Goal: Browse casually

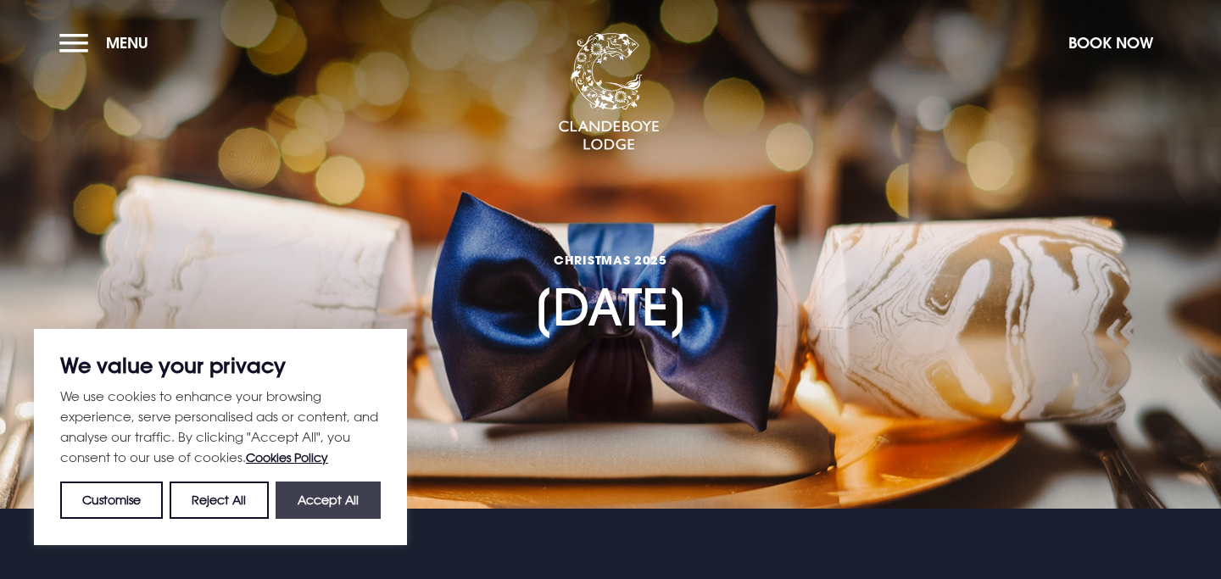
click at [298, 496] on button "Accept All" at bounding box center [328, 500] width 105 height 37
checkbox input "true"
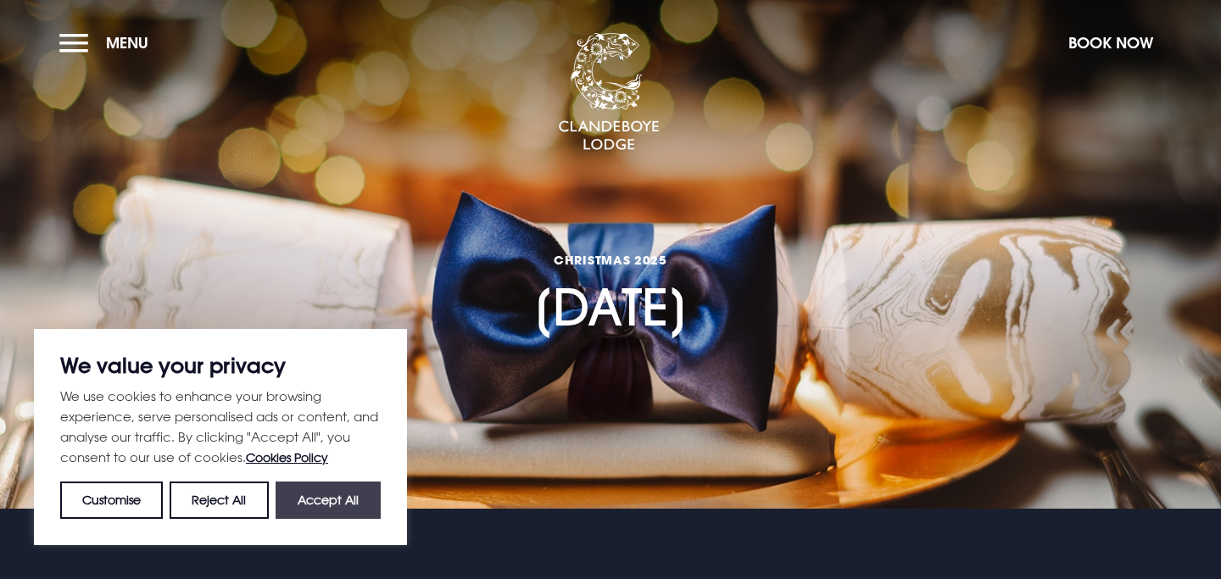
checkbox input "true"
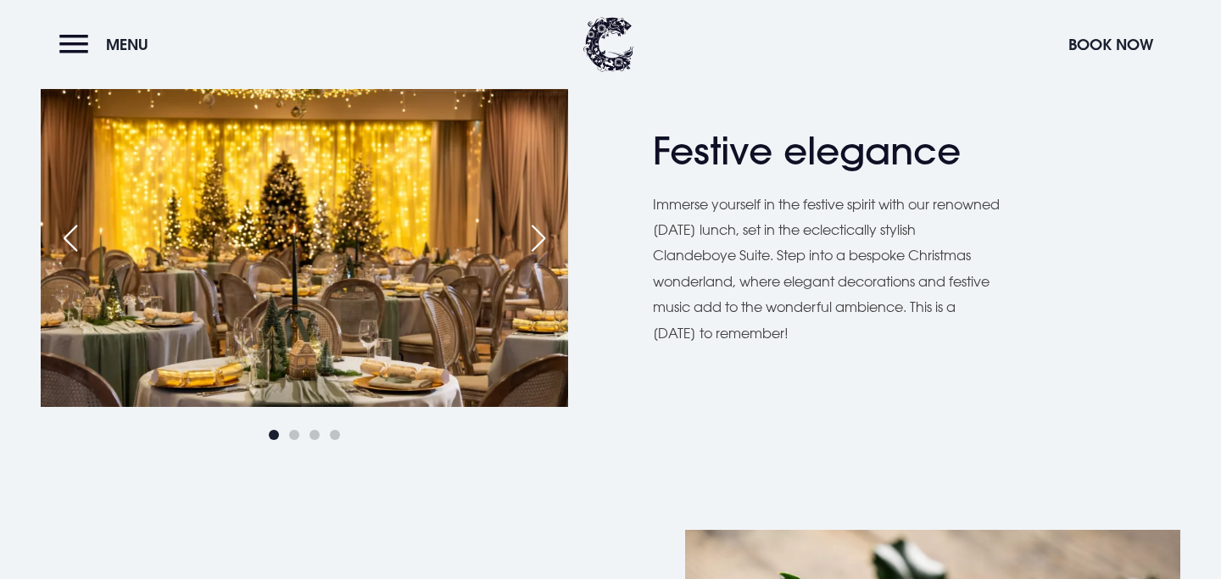
scroll to position [902, 0]
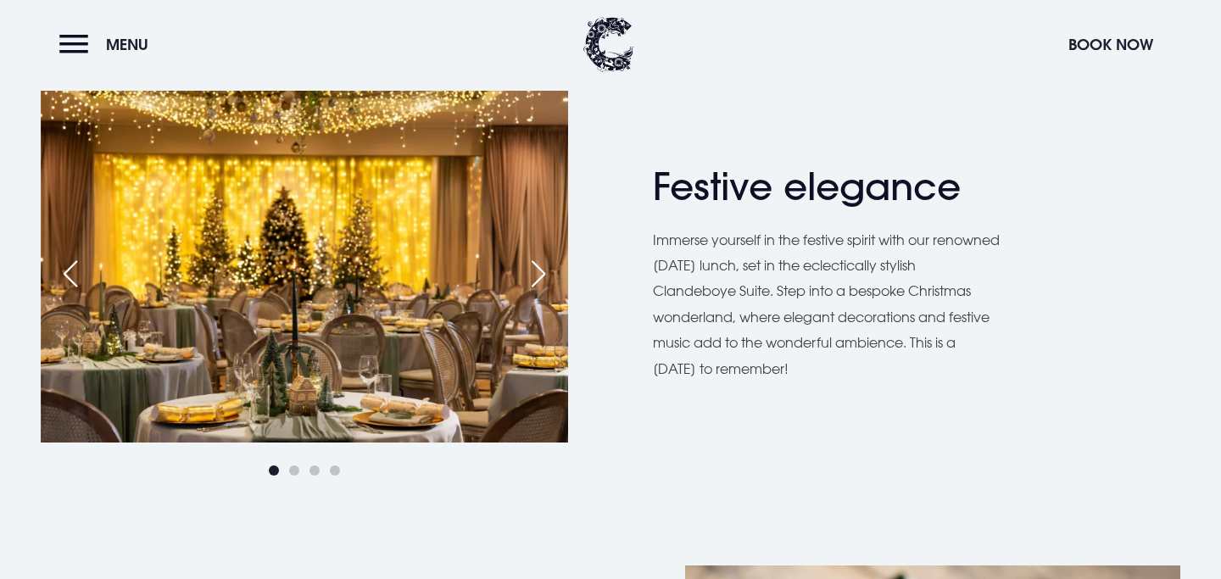
click at [534, 276] on div "Next slide" at bounding box center [538, 273] width 42 height 37
click at [538, 282] on div "Next slide" at bounding box center [538, 273] width 42 height 37
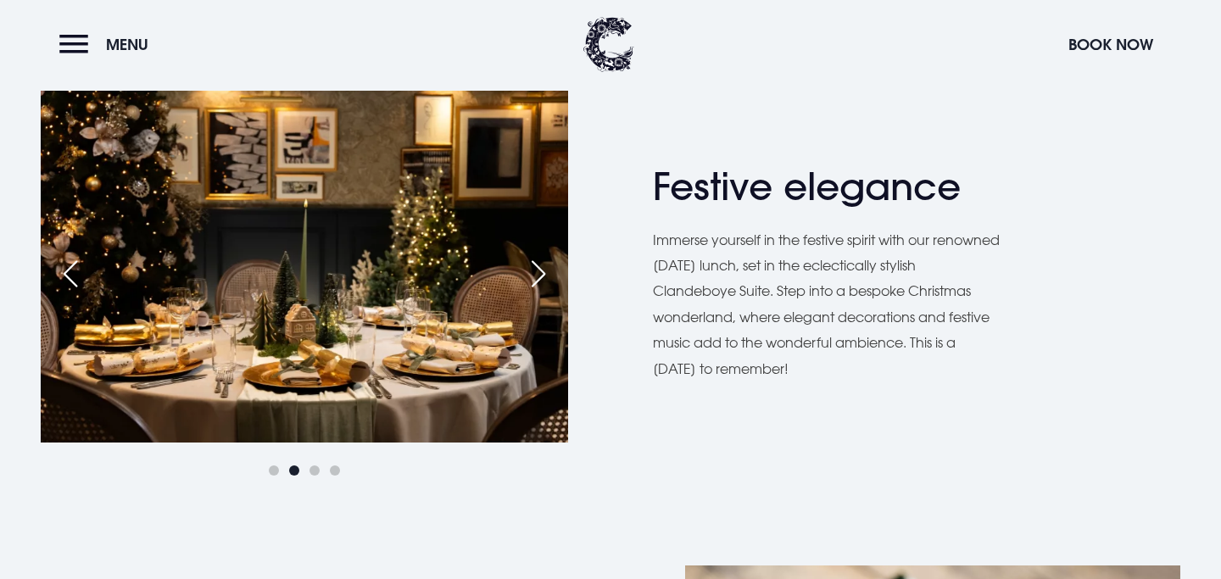
click at [538, 280] on div "Next slide" at bounding box center [538, 273] width 42 height 37
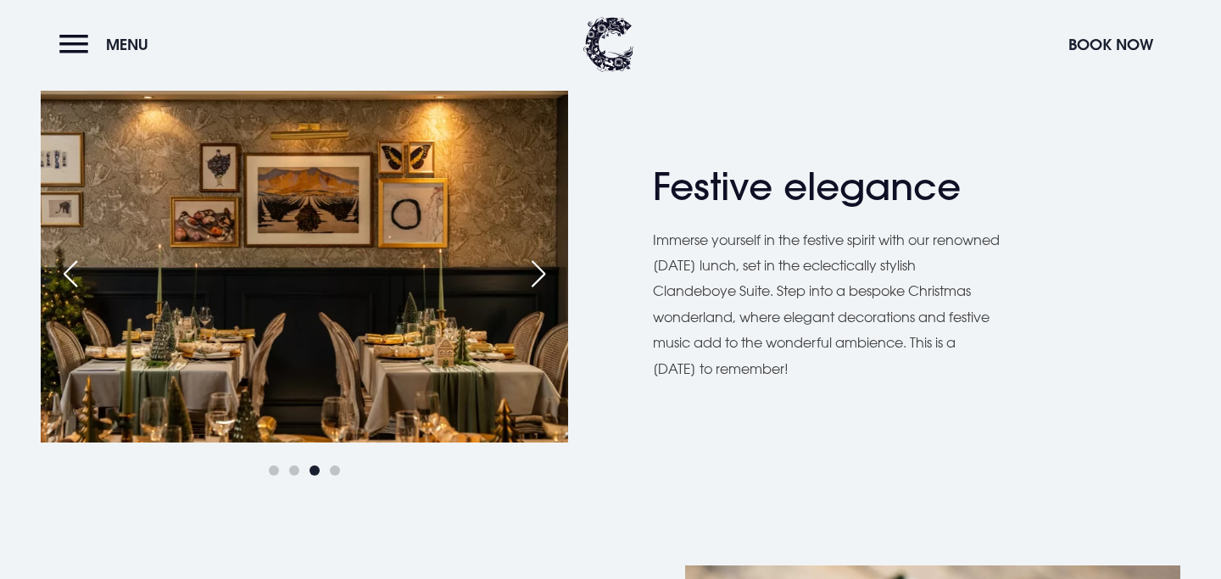
click at [537, 278] on div "Next slide" at bounding box center [538, 273] width 42 height 37
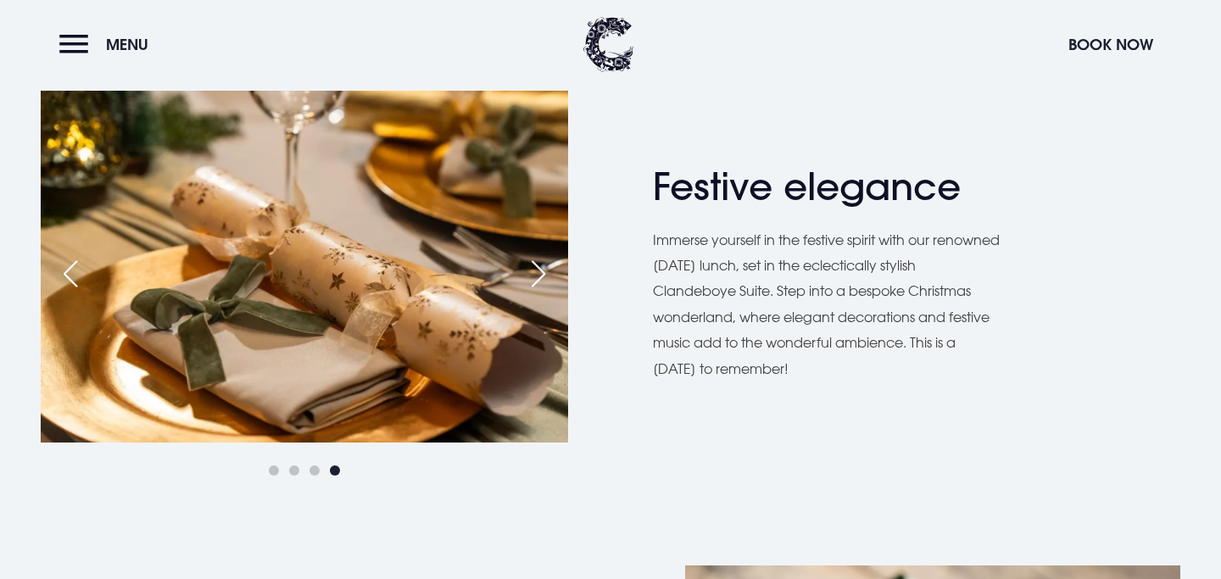
click at [537, 276] on div "Next slide" at bounding box center [538, 273] width 42 height 37
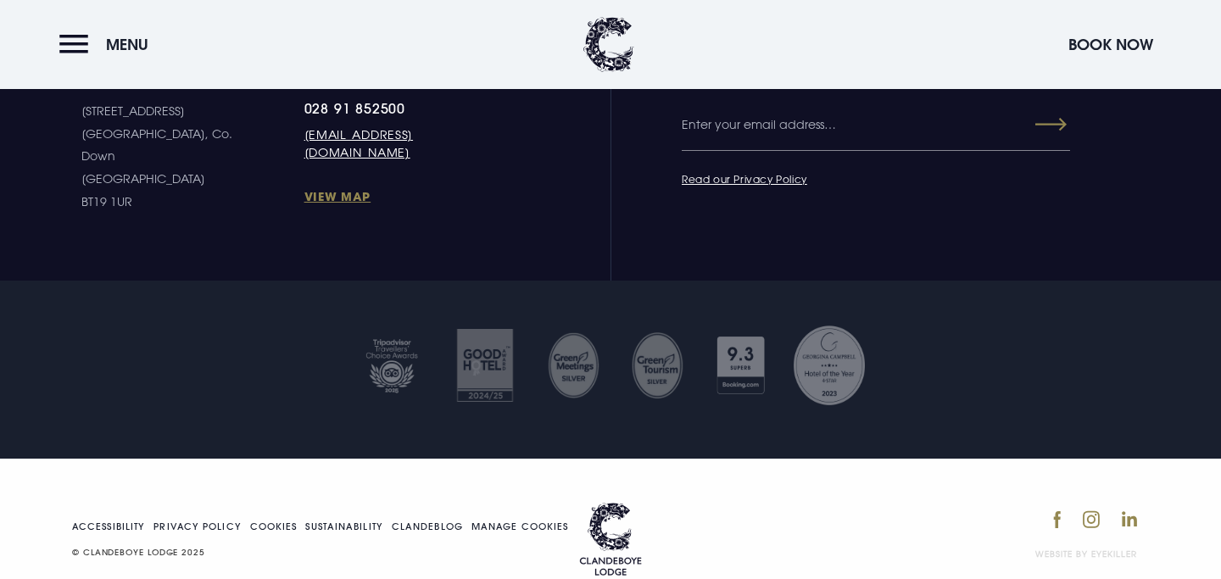
scroll to position [2305, 0]
